Goal: Task Accomplishment & Management: Use online tool/utility

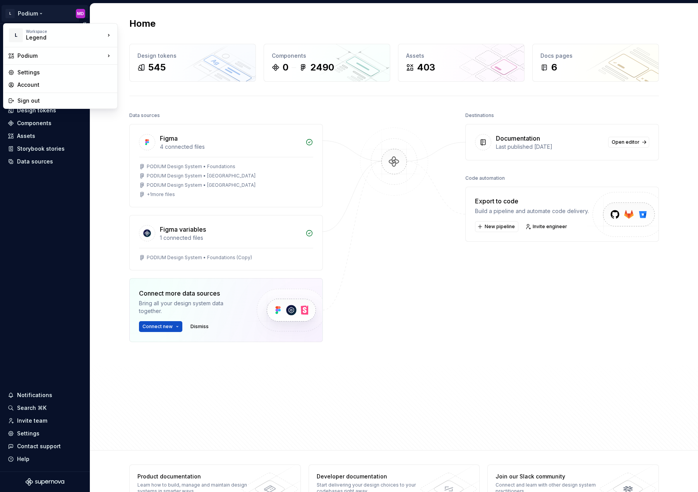
click at [28, 15] on html "L Podium MD Home Documentation Analytics Code automation Design system data Des…" at bounding box center [349, 246] width 698 height 492
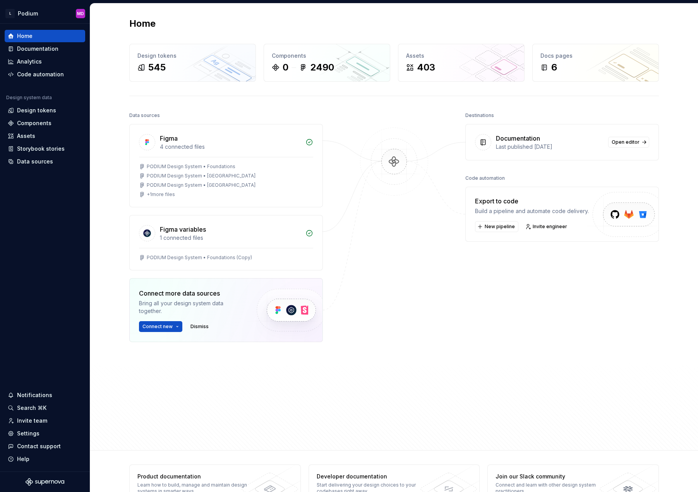
click at [465, 372] on html "L Podium MD Home Documentation Analytics Code automation Design system data Des…" at bounding box center [349, 246] width 698 height 492
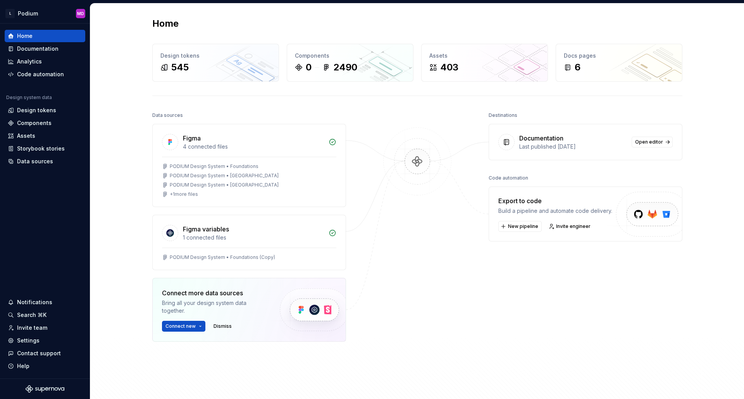
click at [535, 311] on div "Destinations Documentation Last published [DATE] Open editor Code automation Ex…" at bounding box center [585, 245] width 194 height 271
click at [542, 299] on div "Destinations Documentation Last published [DATE] Open editor Code automation Ex…" at bounding box center [585, 245] width 194 height 271
click at [37, 79] on div "Code automation" at bounding box center [45, 74] width 81 height 12
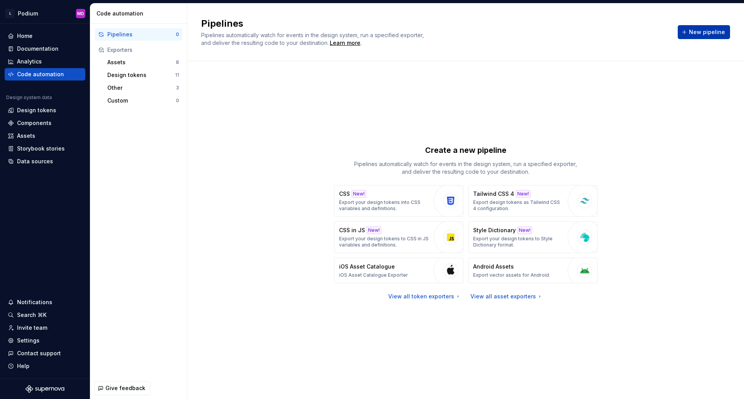
click at [542, 38] on button "New pipeline" at bounding box center [704, 32] width 52 height 14
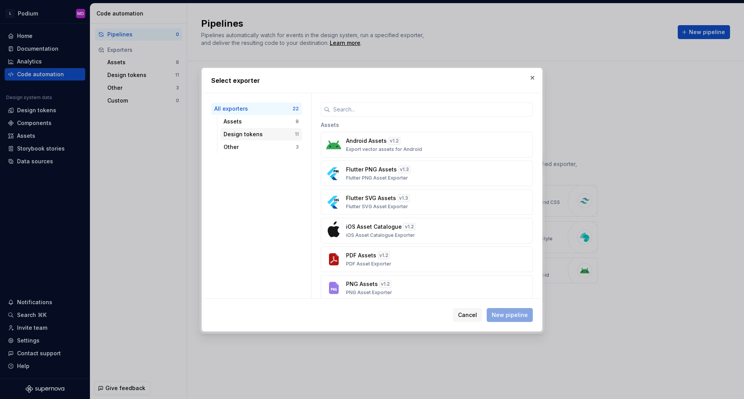
click at [265, 133] on div "Design tokens" at bounding box center [259, 135] width 71 height 8
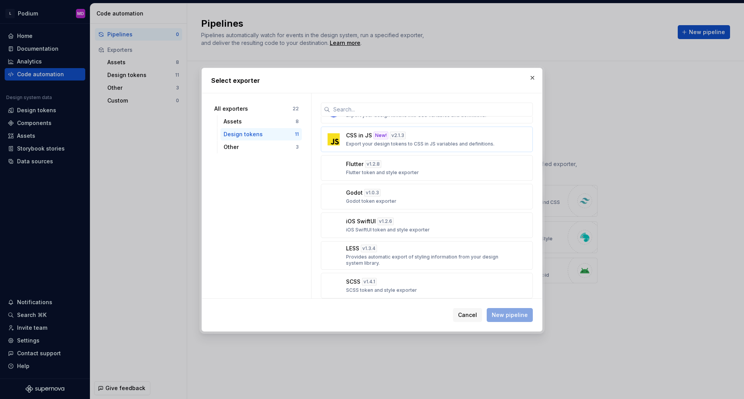
scroll to position [146, 0]
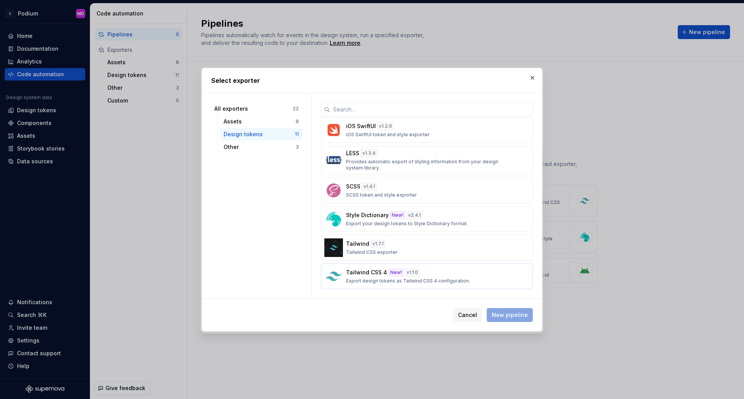
click at [486, 280] on div "Tailwind CSS 4 New! v 1.1.0 Export design tokens as Tailwind CSS 4 configuratio…" at bounding box center [424, 276] width 157 height 15
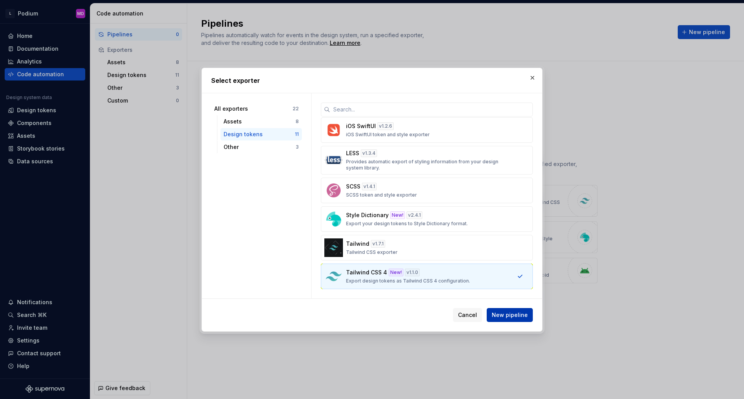
click at [517, 315] on span "New pipeline" at bounding box center [510, 315] width 36 height 8
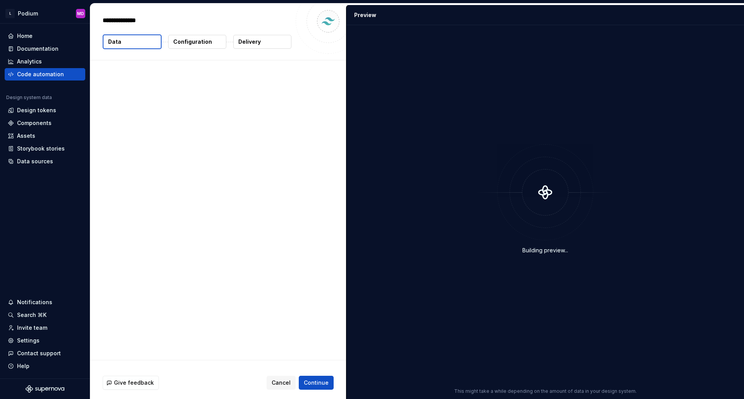
type textarea "*"
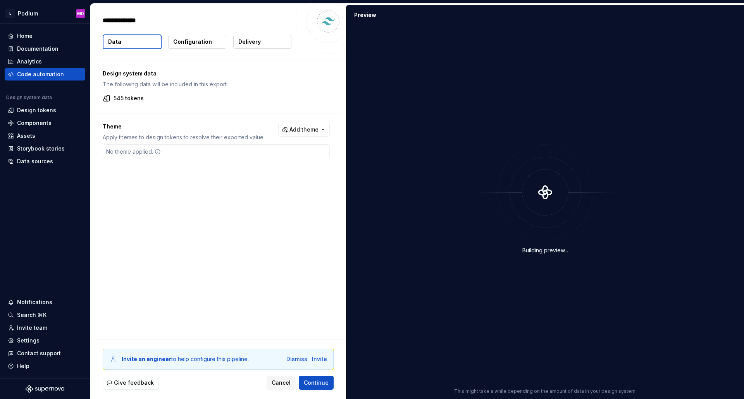
click at [269, 40] on button "Delivery" at bounding box center [262, 42] width 58 height 14
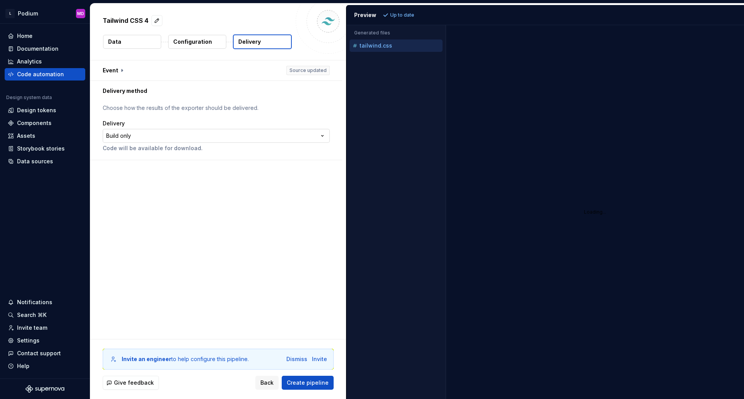
click at [138, 140] on html "**********" at bounding box center [372, 199] width 744 height 399
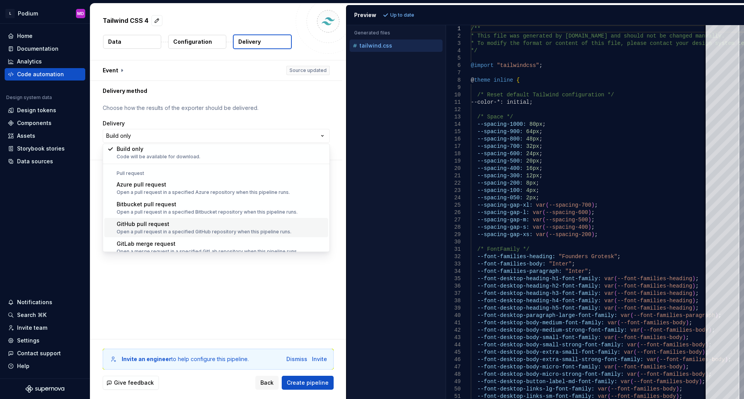
scroll to position [22, 0]
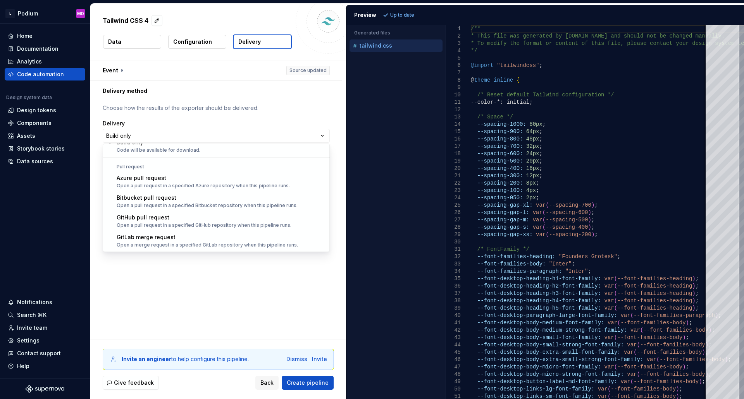
click at [163, 304] on html "**********" at bounding box center [372, 199] width 744 height 399
